Goal: Task Accomplishment & Management: Complete application form

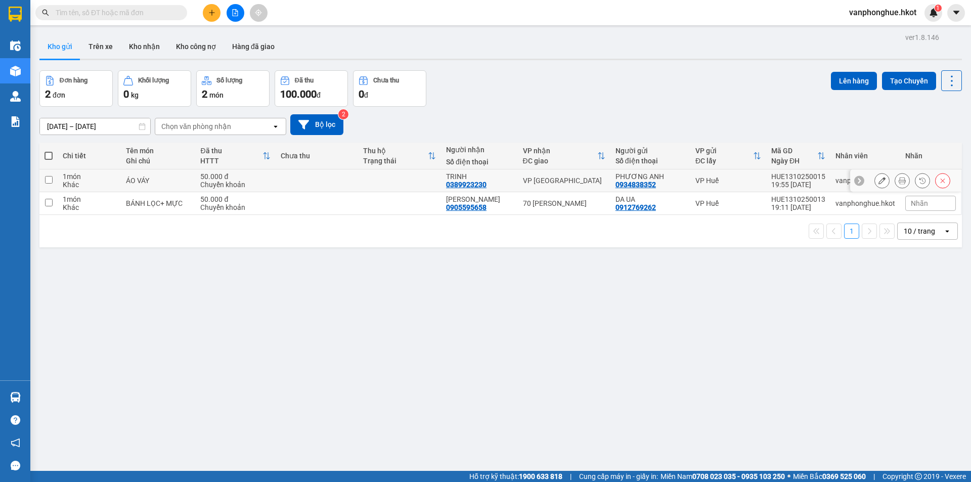
click at [879, 178] on icon at bounding box center [882, 180] width 7 height 7
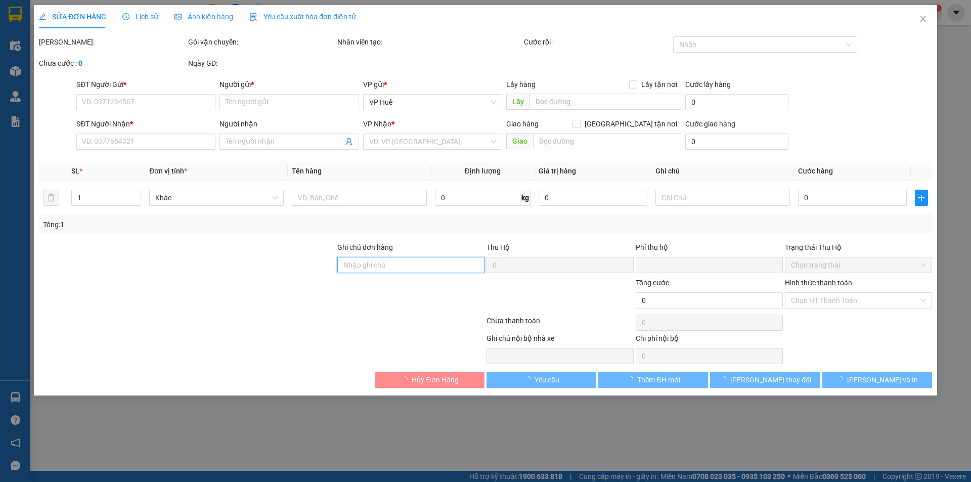
type input "0934838352"
type input "PHƯƠNG ANH"
type input "0389923230"
type input "TRINH"
type input "0"
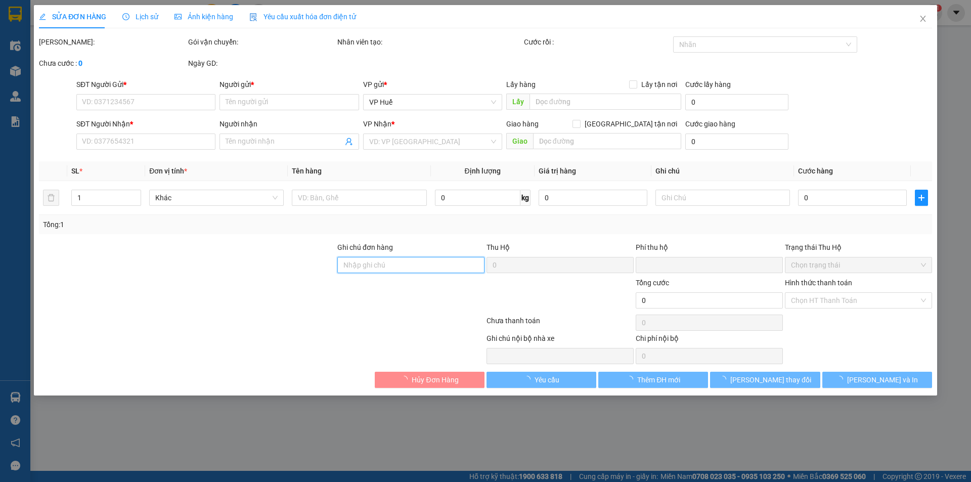
type input "50.000"
click at [410, 268] on input "Ghi chú đơn hàng" at bounding box center [410, 265] width 147 height 16
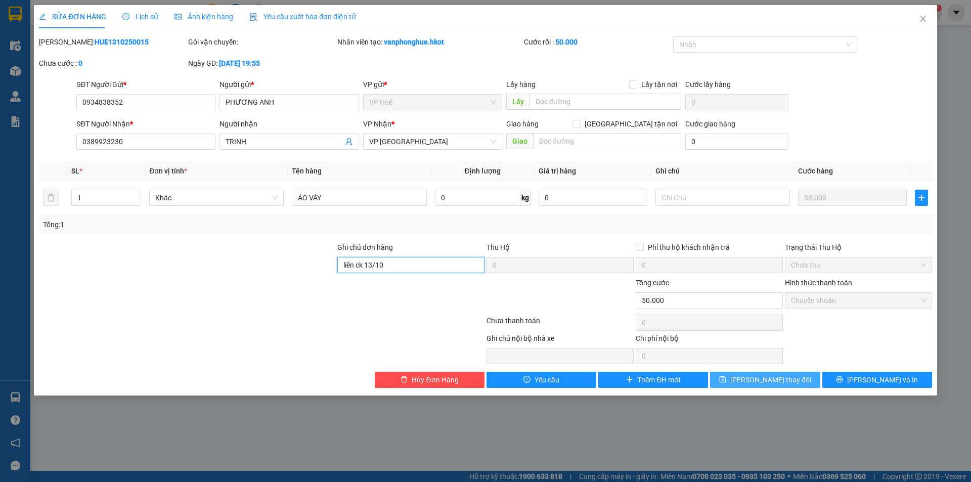
type input "liên ck 13/10"
click at [778, 383] on span "[PERSON_NAME] thay đổi" at bounding box center [771, 379] width 81 height 11
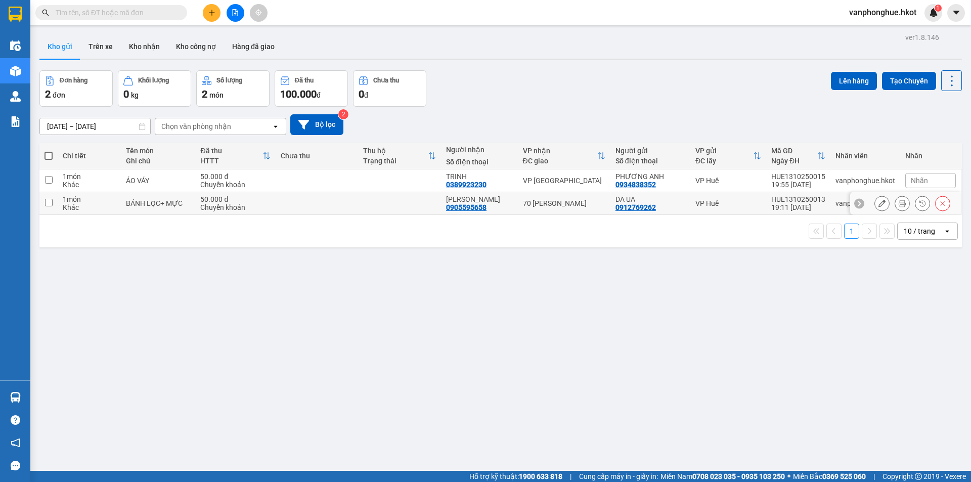
click at [50, 203] on input "checkbox" at bounding box center [49, 203] width 8 height 8
checkbox input "true"
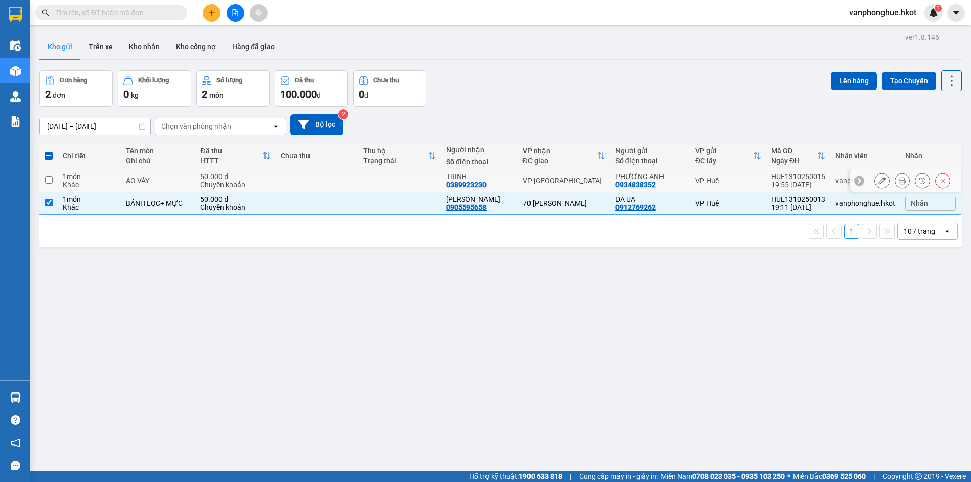
click at [52, 181] on input "checkbox" at bounding box center [49, 180] width 8 height 8
checkbox input "true"
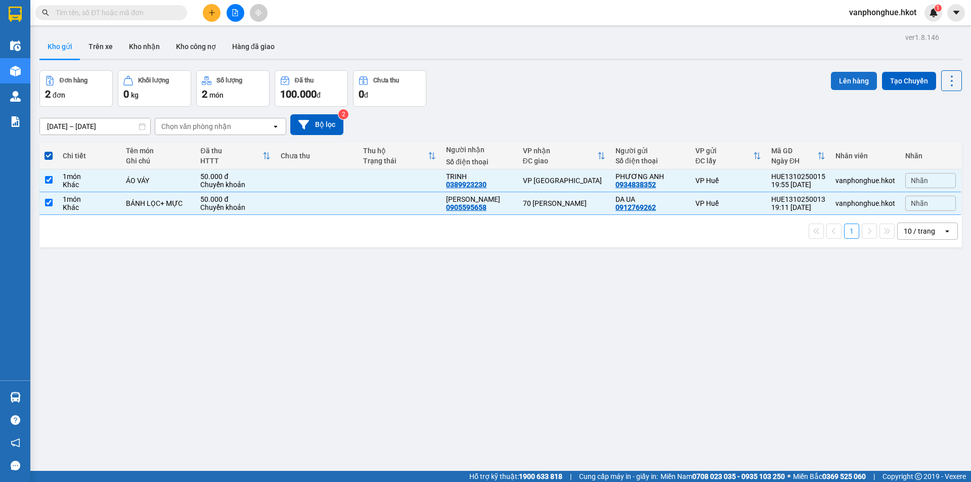
click at [842, 77] on button "Lên hàng" at bounding box center [854, 81] width 46 height 18
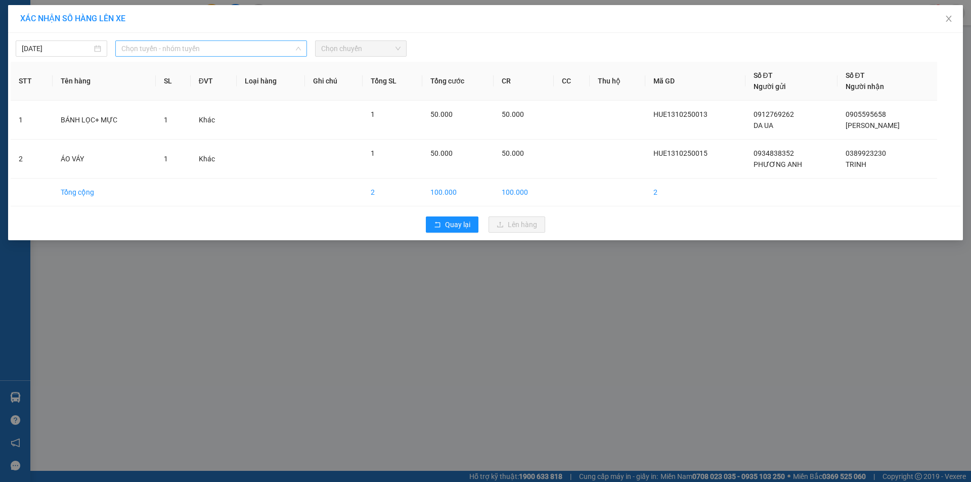
click at [239, 41] on span "Chọn tuyến - nhóm tuyến" at bounding box center [211, 48] width 180 height 15
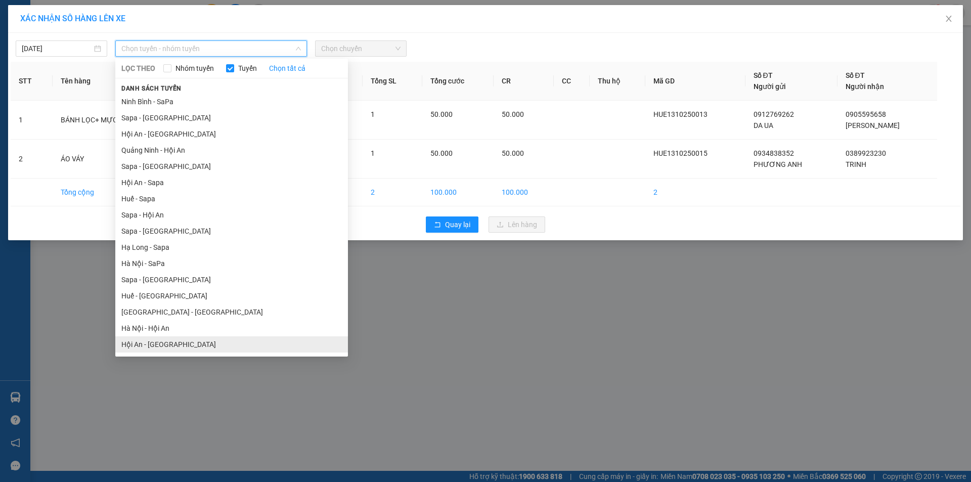
click at [165, 341] on li "Hội An - [GEOGRAPHIC_DATA]" at bounding box center [231, 344] width 233 height 16
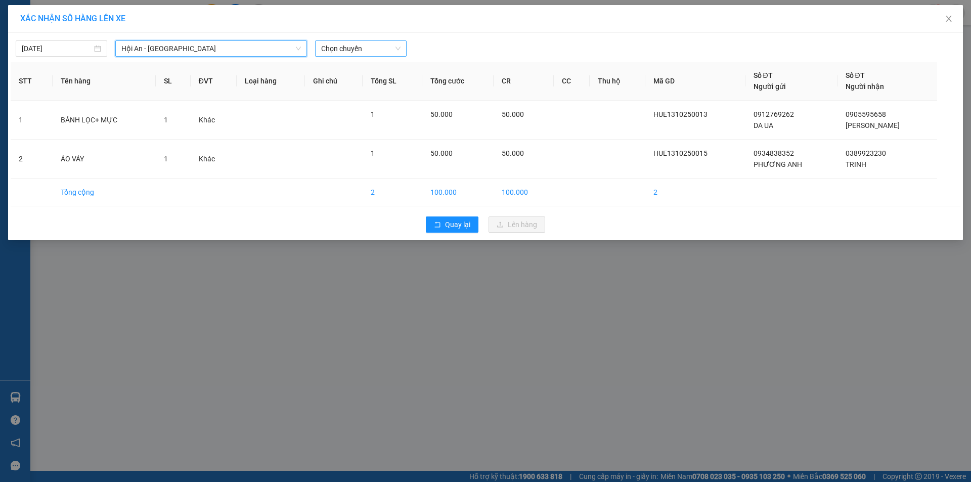
click at [374, 49] on span "Chọn chuyến" at bounding box center [360, 48] width 79 height 15
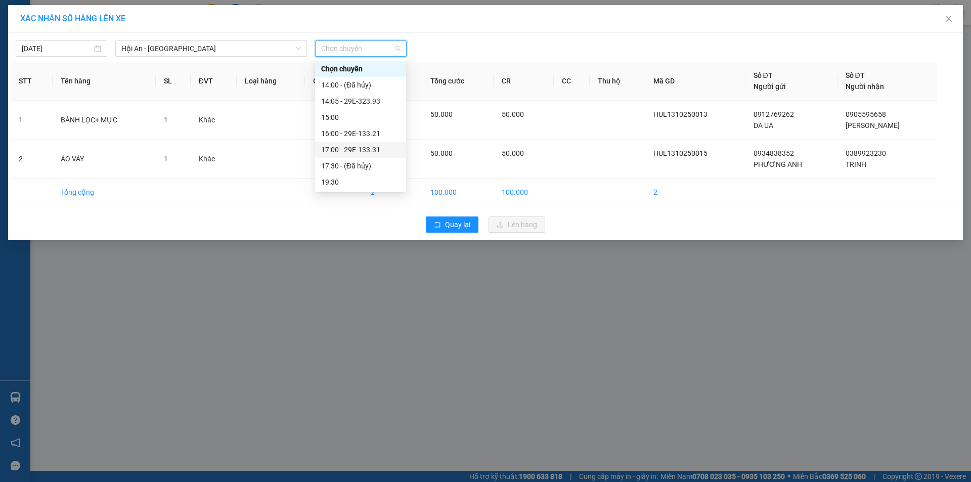
click at [369, 151] on div "17:00 - 29E-133.31" at bounding box center [360, 149] width 79 height 11
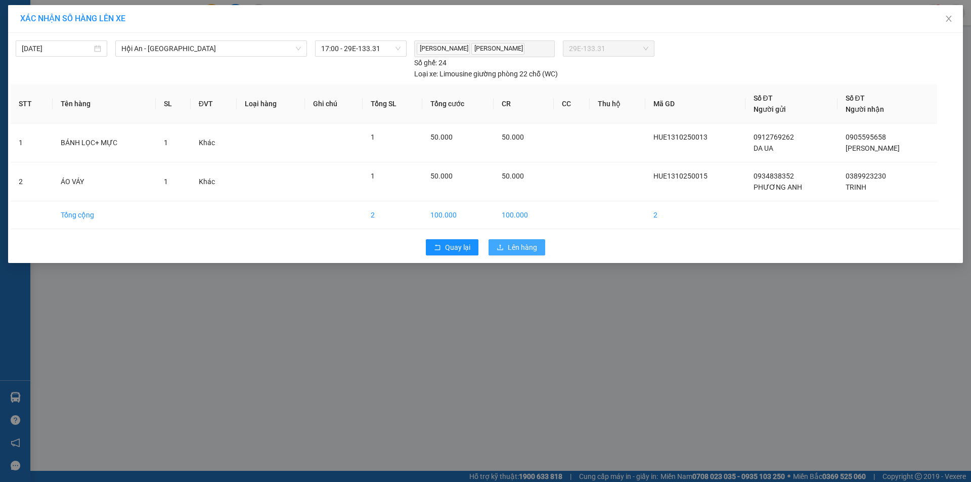
click at [521, 245] on span "Lên hàng" at bounding box center [522, 247] width 29 height 11
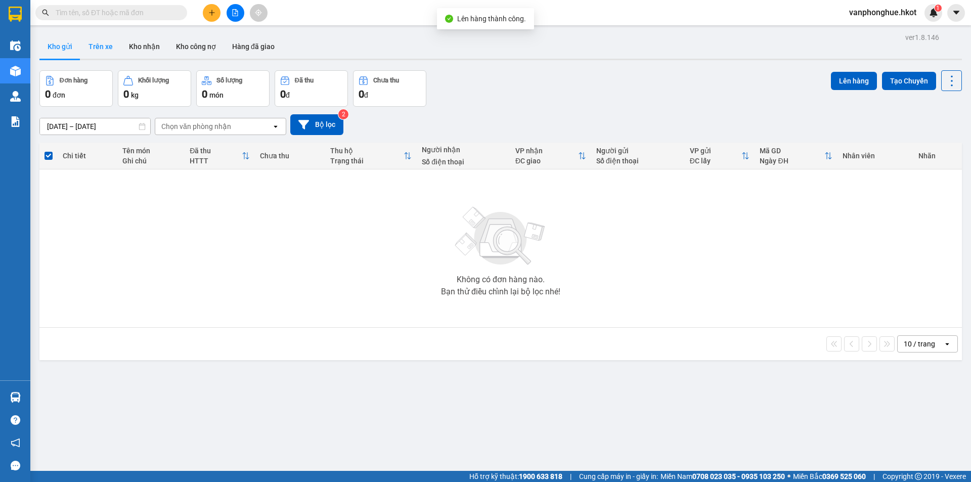
click at [100, 40] on button "Trên xe" at bounding box center [100, 46] width 40 height 24
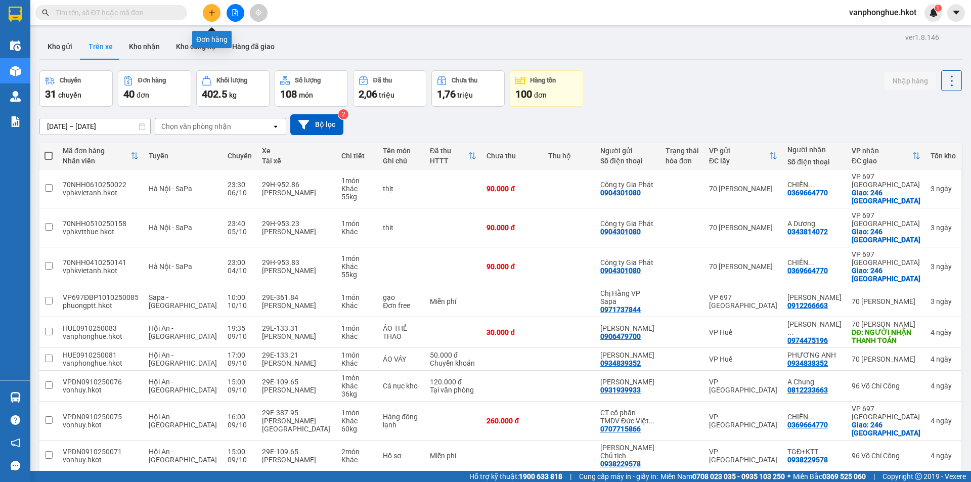
click at [211, 9] on button at bounding box center [212, 13] width 18 height 18
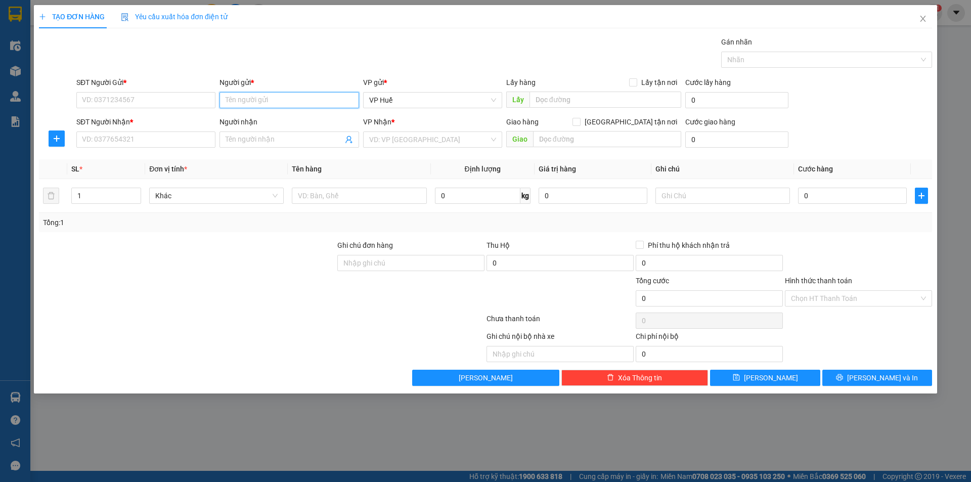
click at [278, 99] on input "Người gửi *" at bounding box center [289, 100] width 139 height 16
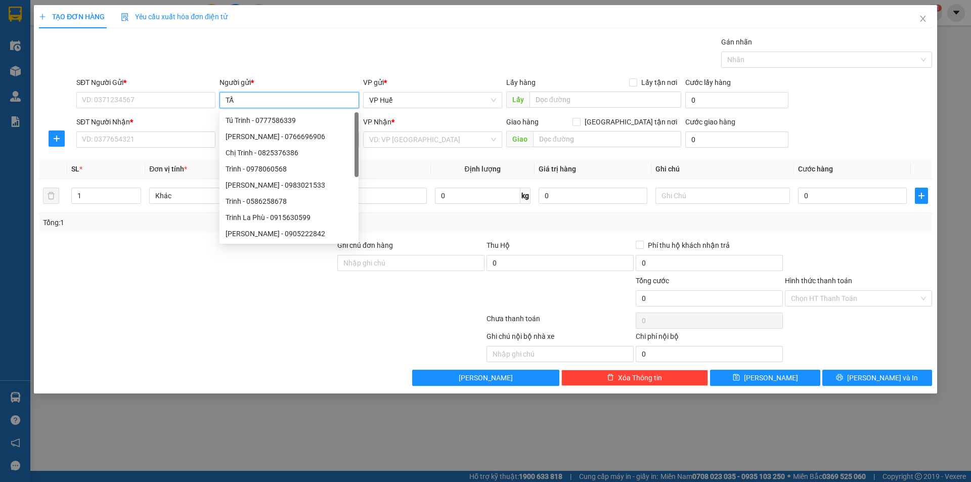
type input "TẤN"
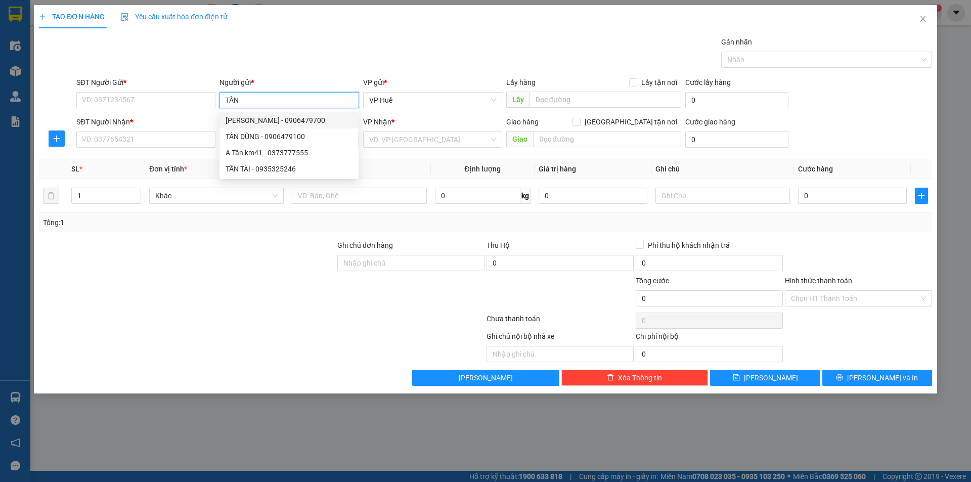
click at [291, 118] on div "[PERSON_NAME] - 0906479700" at bounding box center [289, 120] width 127 height 11
type input "0906479700"
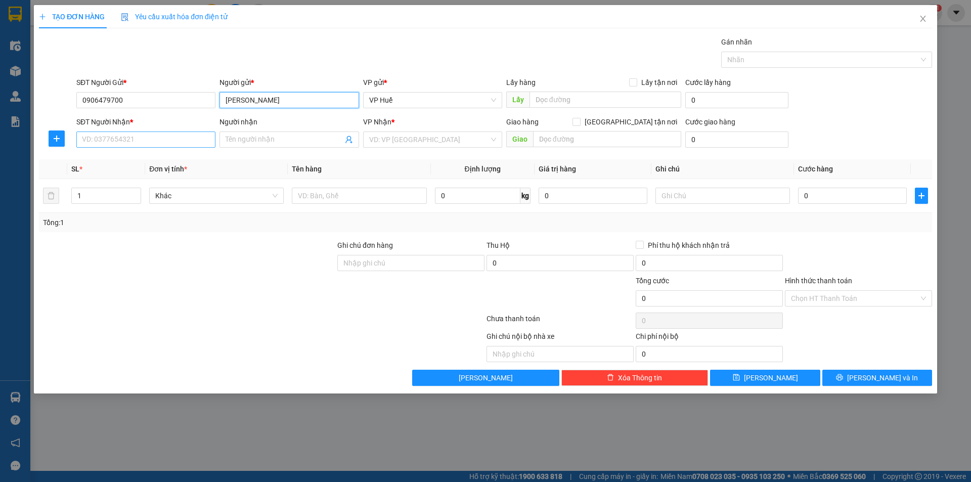
type input "[PERSON_NAME]"
click at [173, 143] on input "SĐT Người Nhận *" at bounding box center [145, 140] width 139 height 16
click at [236, 141] on input "Người nhận" at bounding box center [284, 139] width 117 height 11
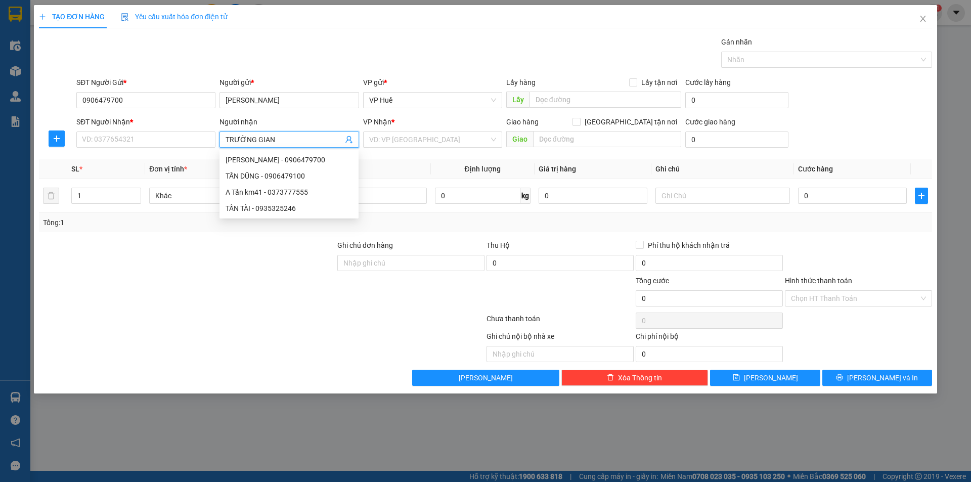
type input "TRƯỜNG GIANG"
click at [270, 161] on div "TRƯỜNG GIANG - 0868969262" at bounding box center [289, 159] width 127 height 11
type input "0868969262"
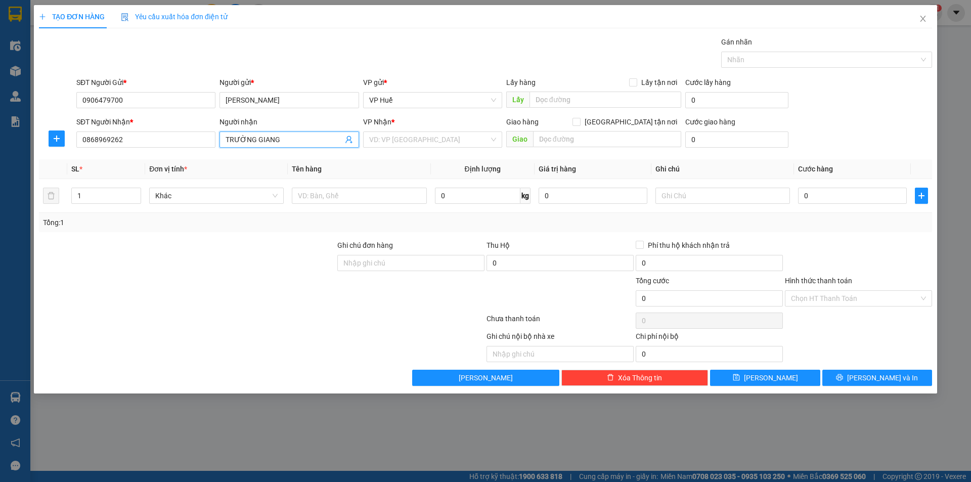
type input "NGƯỜI NHẬN TT CƯỚC"
type input "TRƯỜNG GIANG"
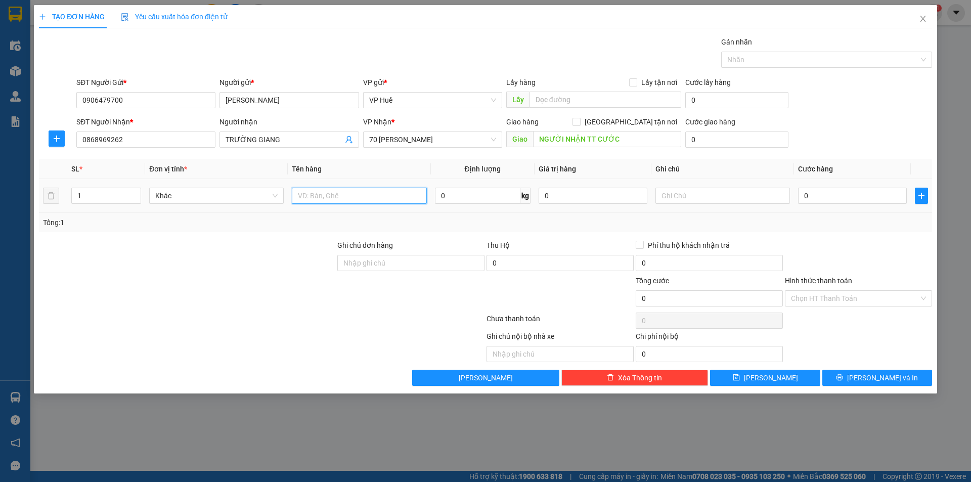
click at [384, 197] on input "text" at bounding box center [359, 196] width 135 height 16
type input "A"
type input "ÁO QUẦN"
click at [809, 192] on input "0" at bounding box center [852, 196] width 109 height 16
type input "05"
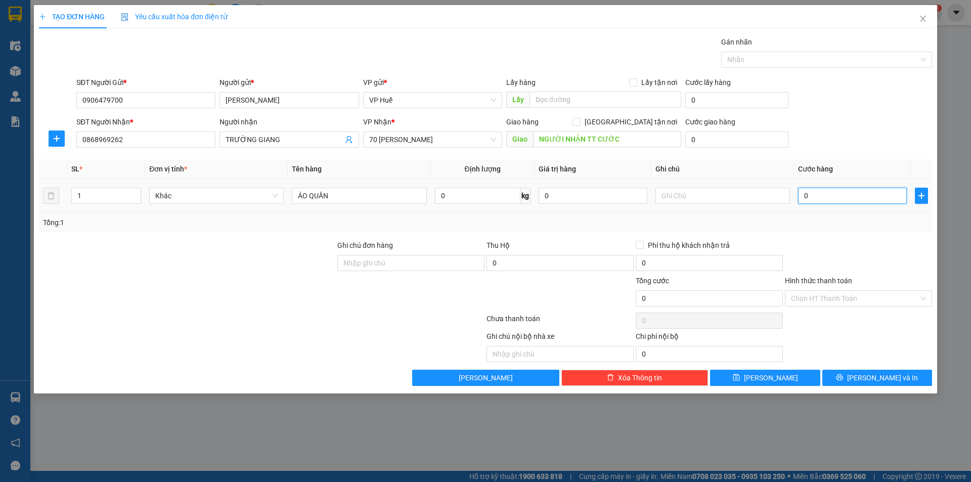
type input "5"
type input "0"
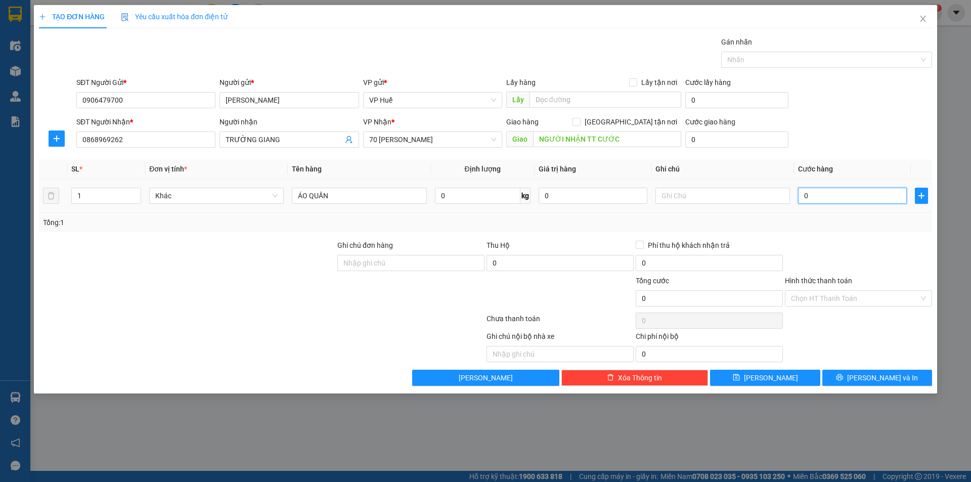
type input "06"
type input "6"
type input "060"
type input "60"
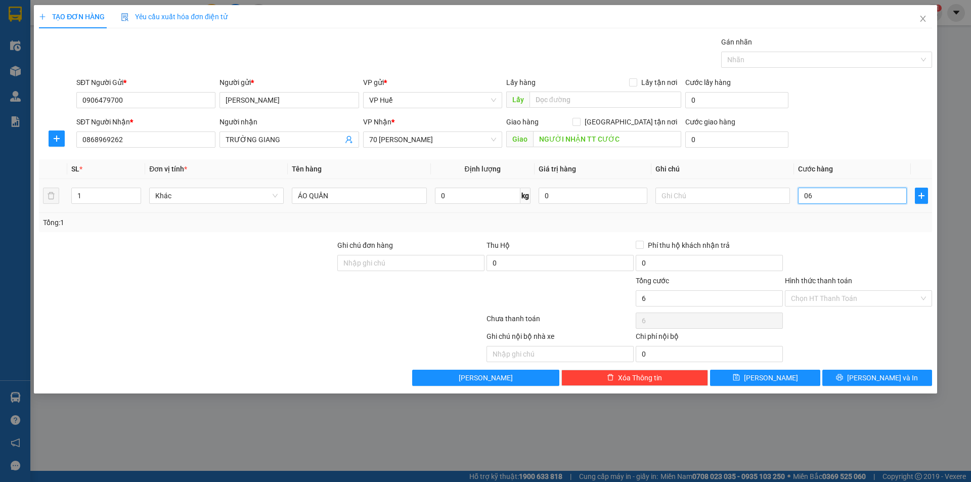
type input "60"
type input "0.600"
type input "600"
type input "06.000"
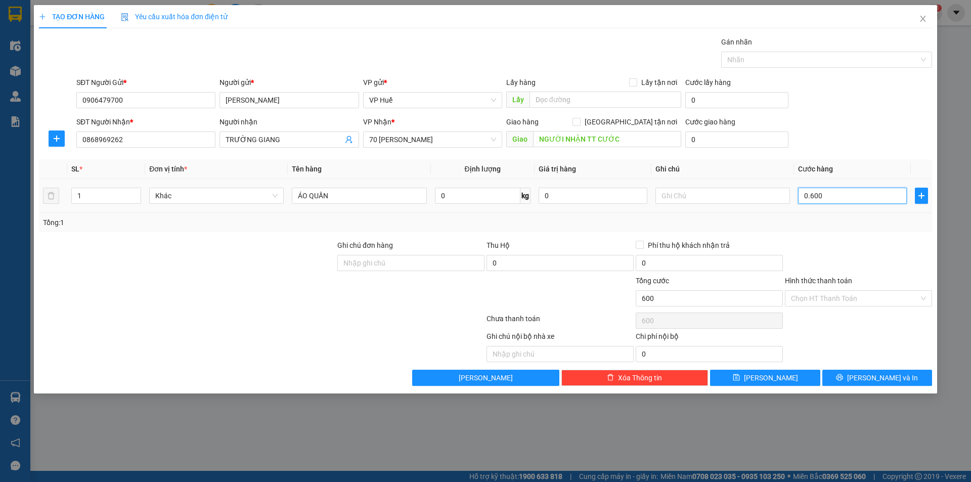
type input "6.000"
type input "060.000"
type input "60.000"
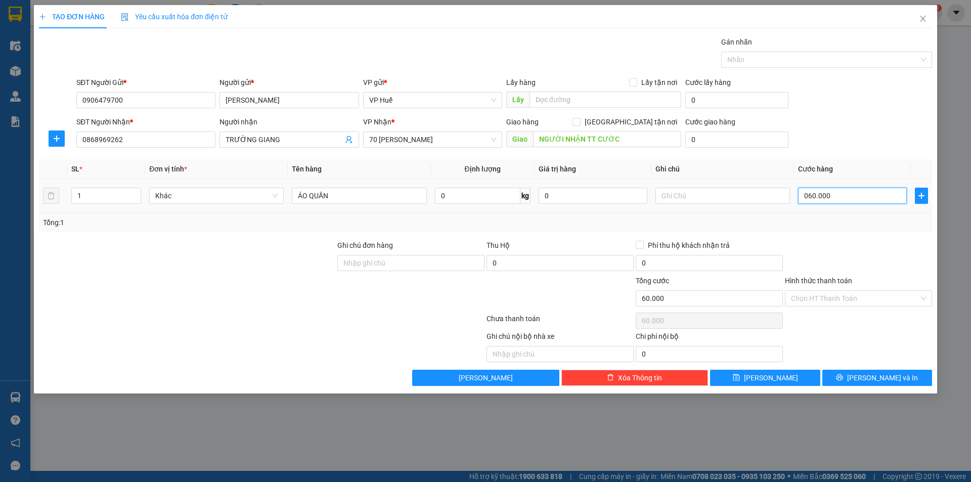
click at [804, 193] on input "060.000" at bounding box center [852, 196] width 109 height 16
click at [806, 192] on input "60.000" at bounding box center [852, 196] width 109 height 16
click at [807, 192] on input "60.000" at bounding box center [852, 196] width 109 height 16
type input "0.000"
type input "0"
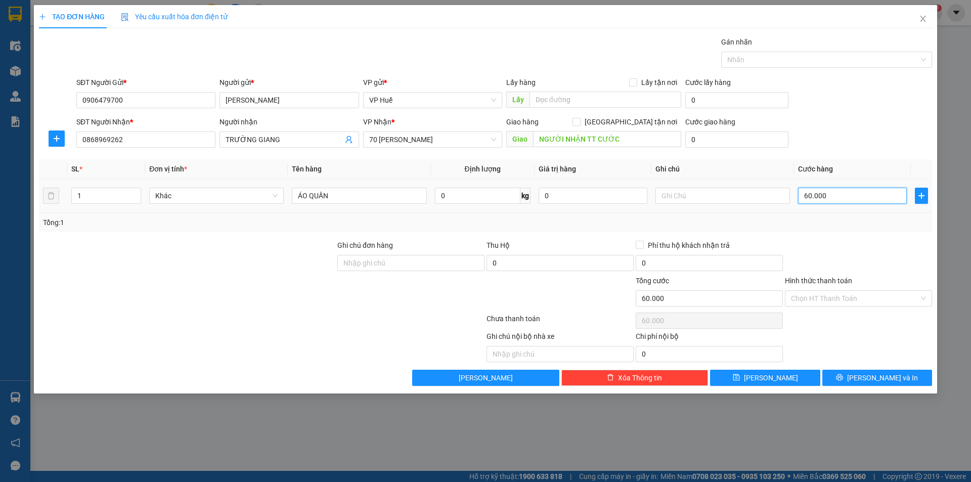
type input "0"
type input "50.000"
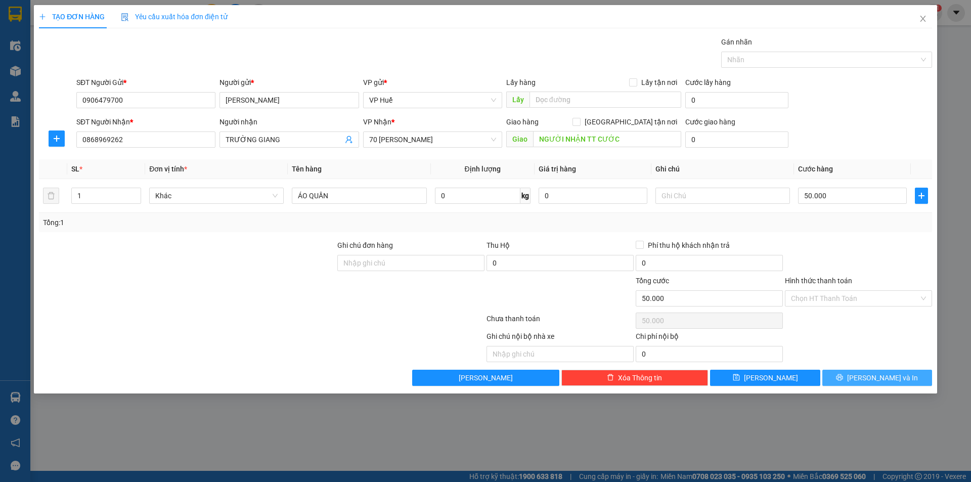
click at [889, 381] on span "[PERSON_NAME] và In" at bounding box center [882, 377] width 71 height 11
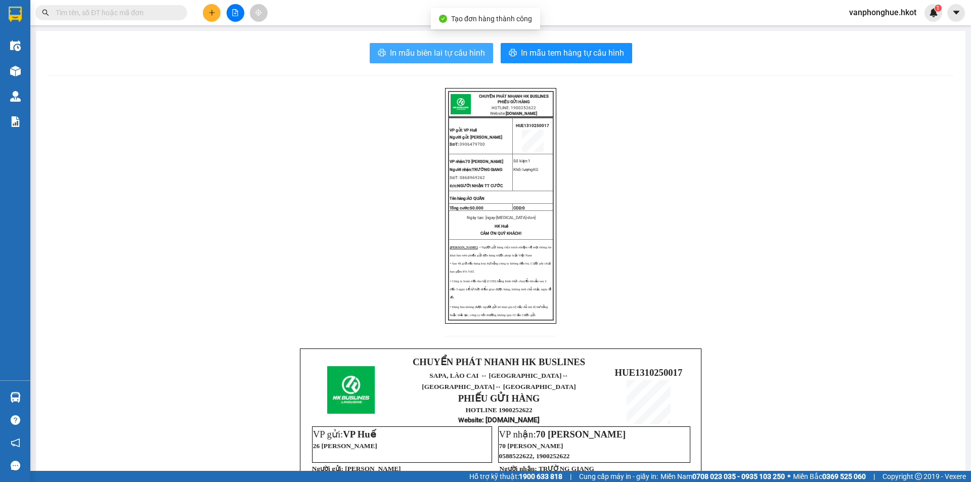
click at [416, 50] on span "In mẫu biên lai tự cấu hình" at bounding box center [437, 53] width 95 height 13
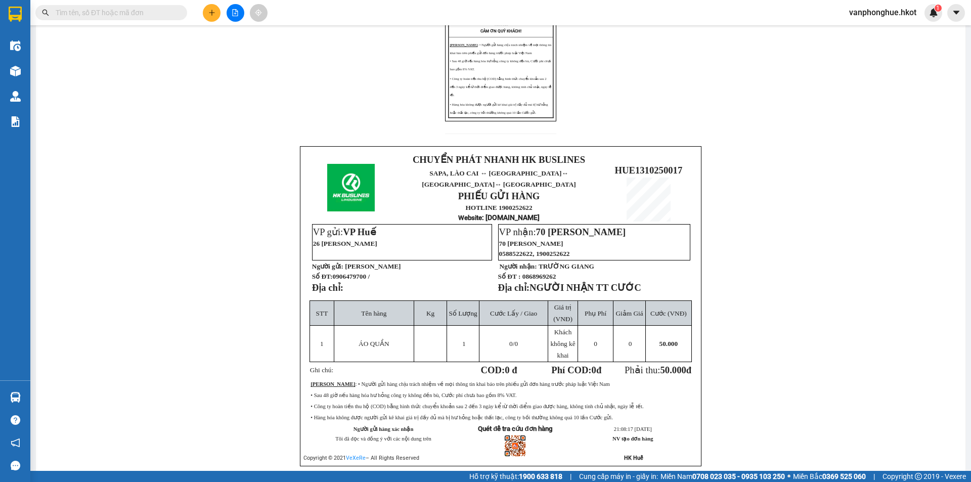
scroll to position [252, 0]
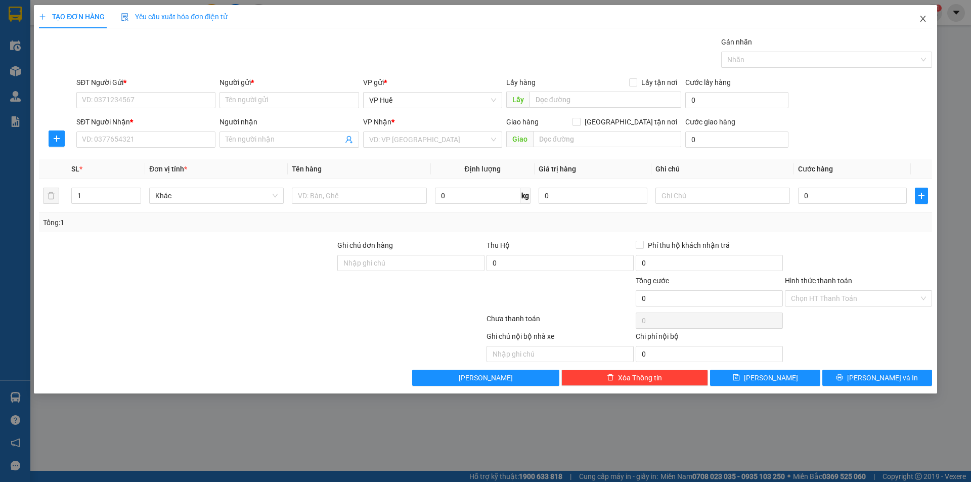
click at [927, 18] on icon "close" at bounding box center [923, 19] width 8 height 8
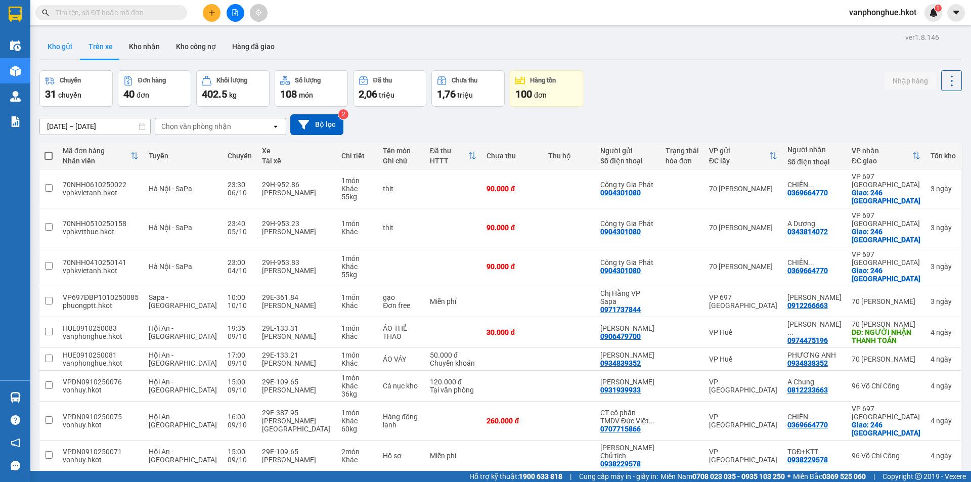
click at [59, 43] on button "Kho gửi" at bounding box center [59, 46] width 41 height 24
